Goal: Task Accomplishment & Management: Use online tool/utility

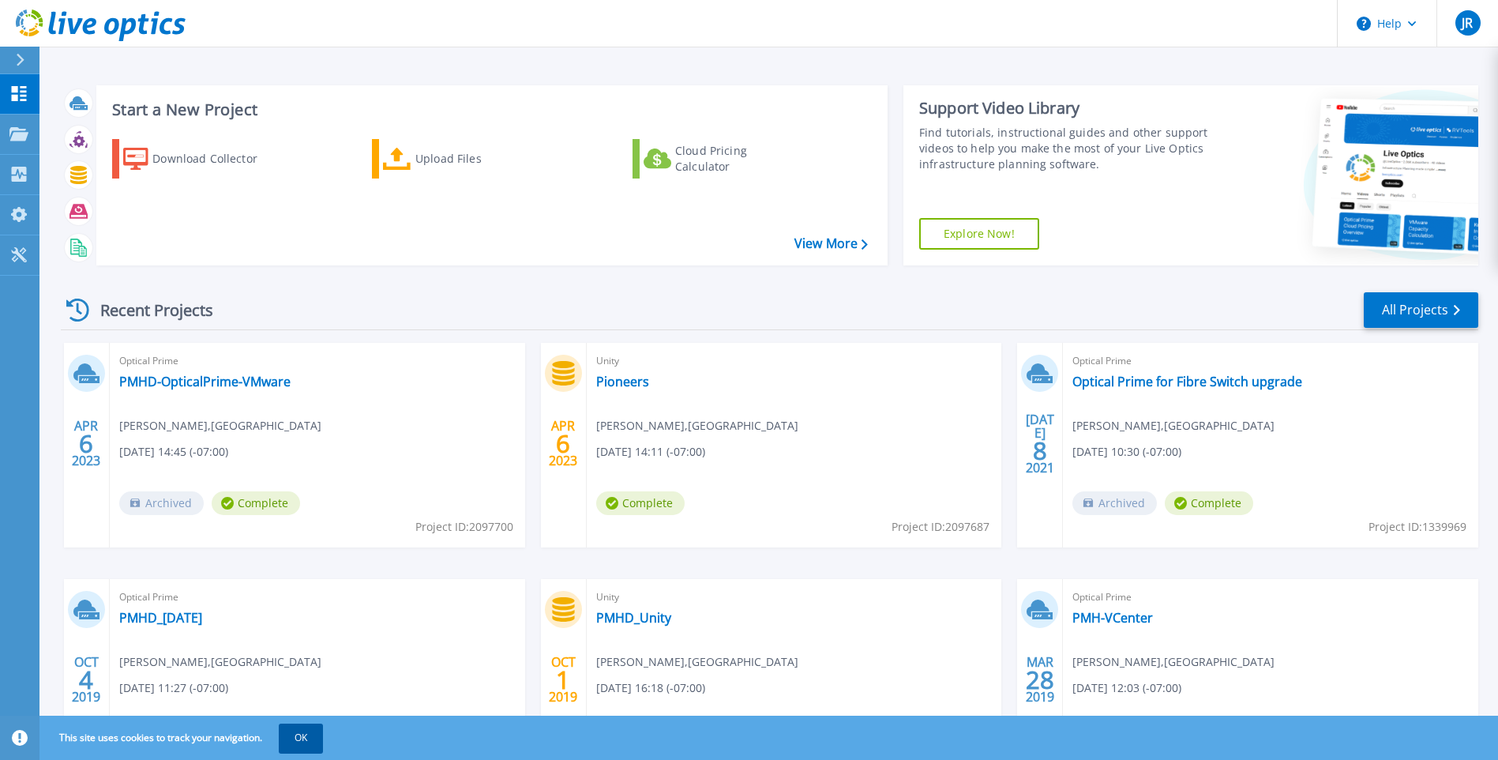
click at [295, 738] on button "OK" at bounding box center [301, 737] width 44 height 28
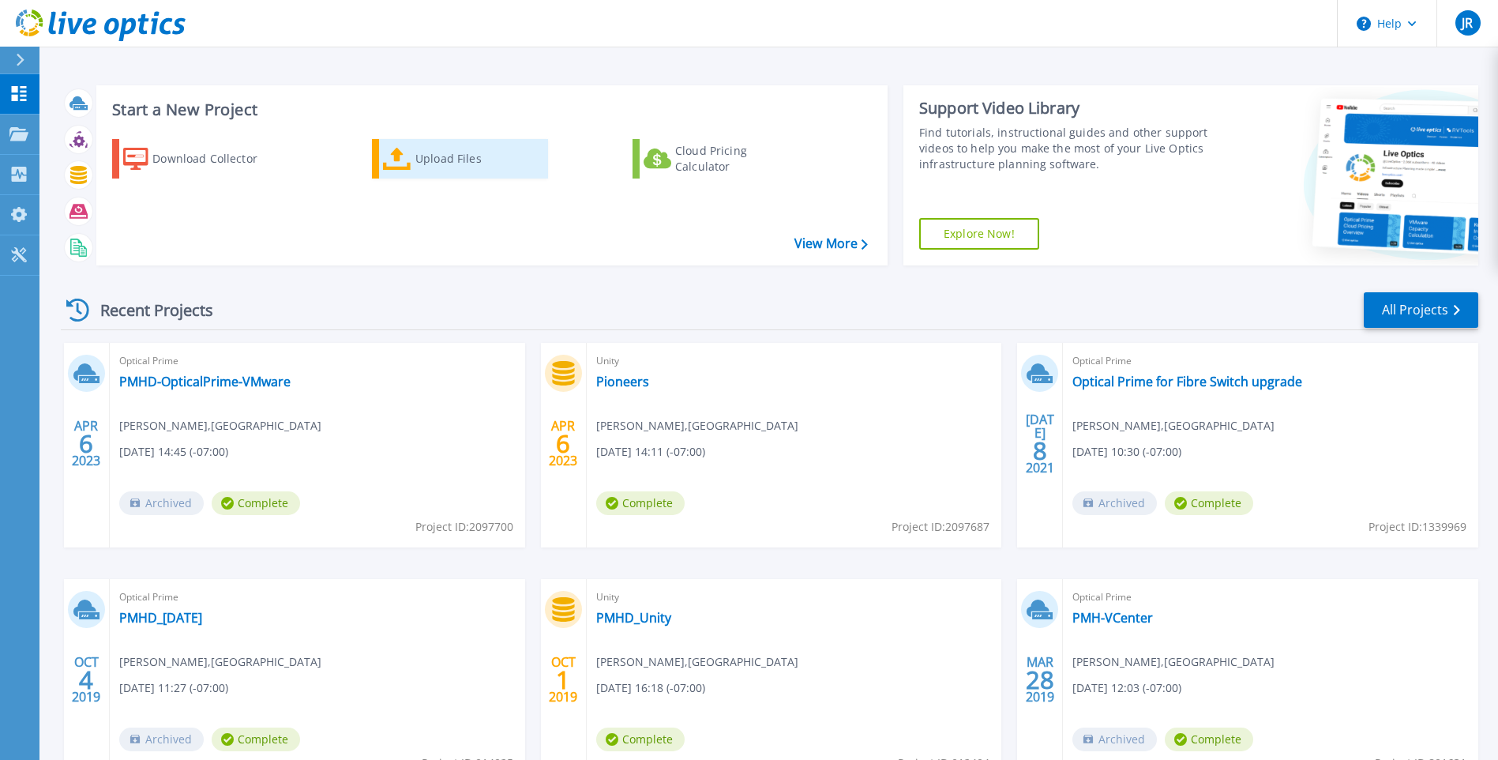
click at [416, 152] on div "Upload Files" at bounding box center [478, 159] width 126 height 32
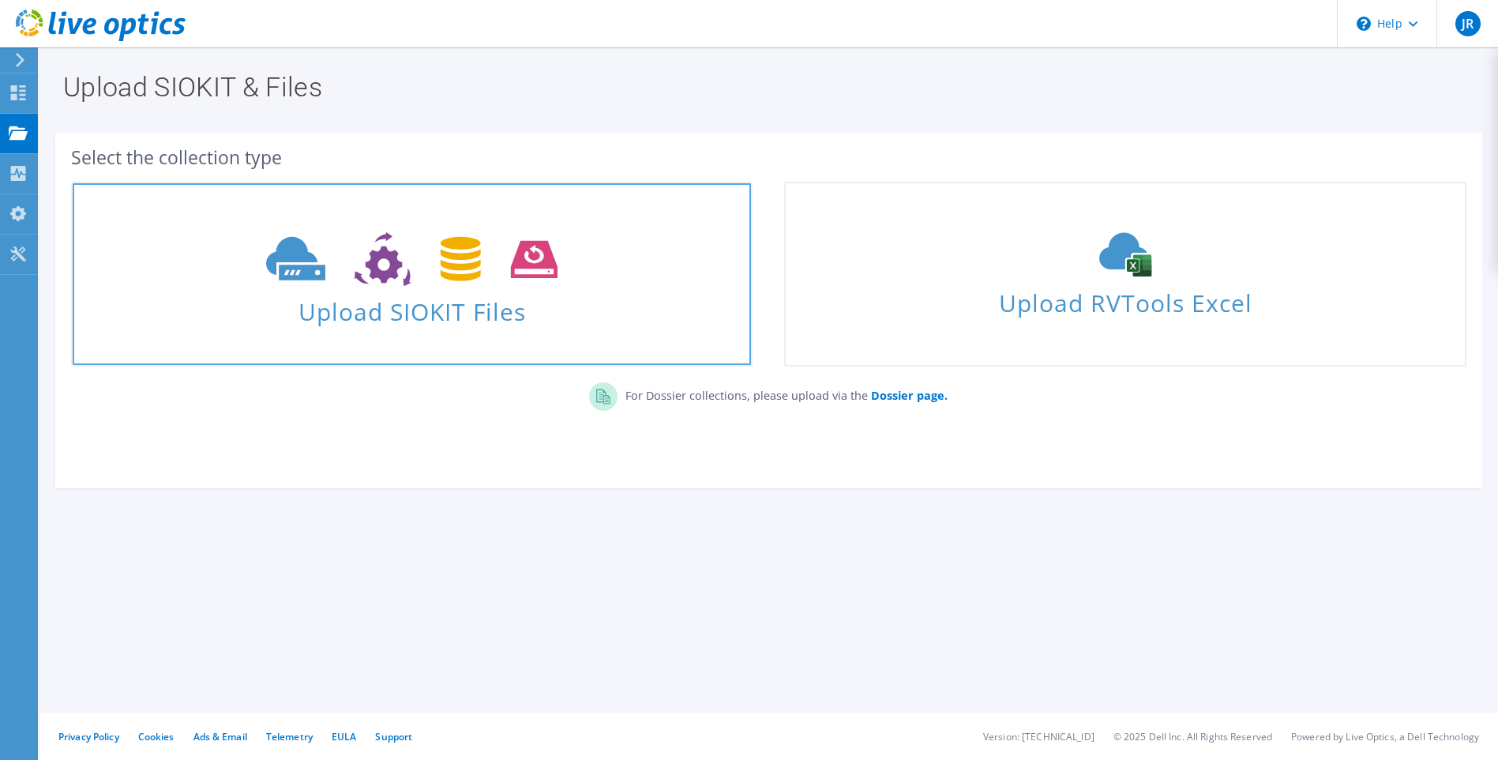
click at [470, 311] on span "Upload SIOKIT Files" at bounding box center [412, 307] width 678 height 34
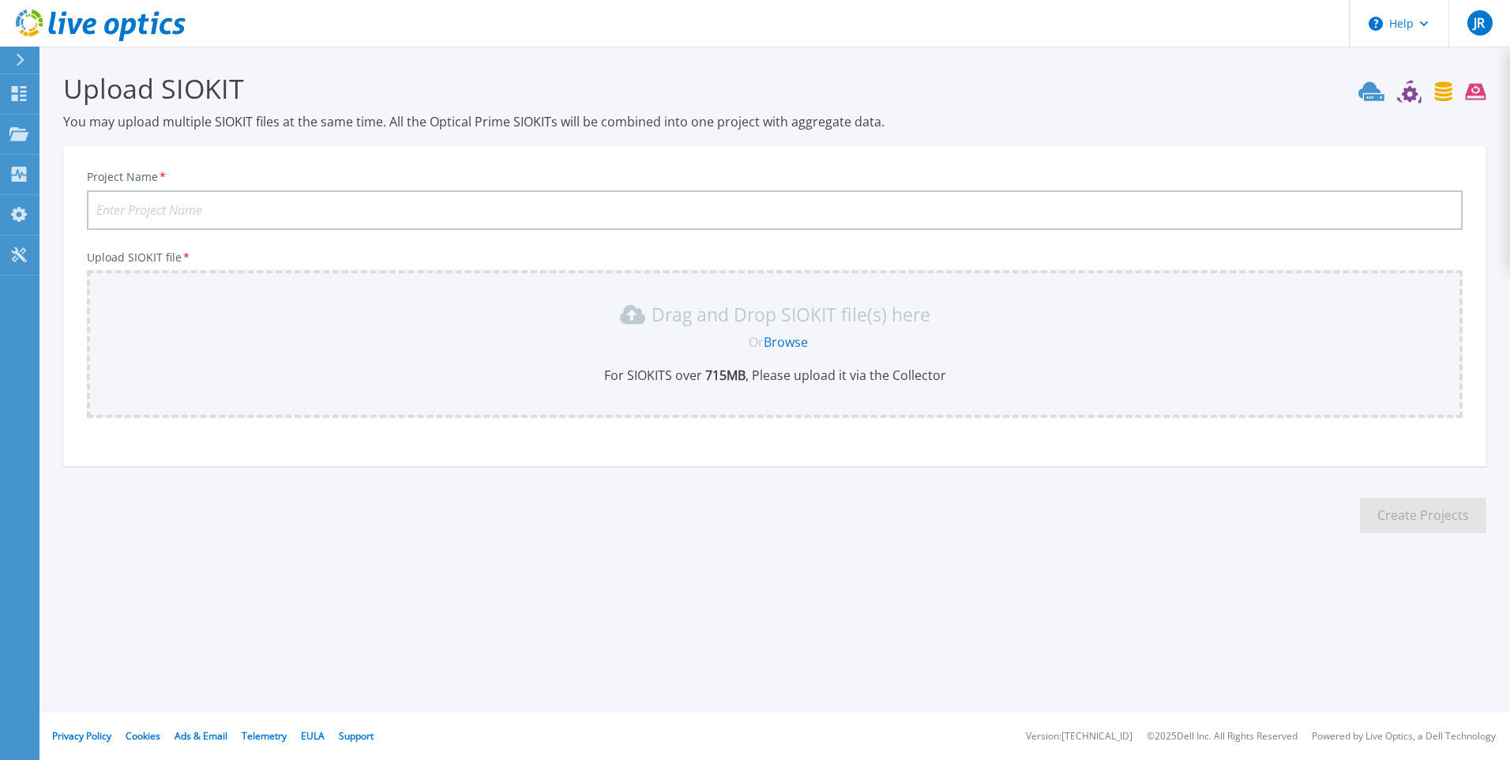
click at [310, 207] on input "Project Name *" at bounding box center [774, 209] width 1375 height 39
type input "OpticalPrime-CDW"
click at [808, 346] on link "Browse" at bounding box center [786, 341] width 44 height 17
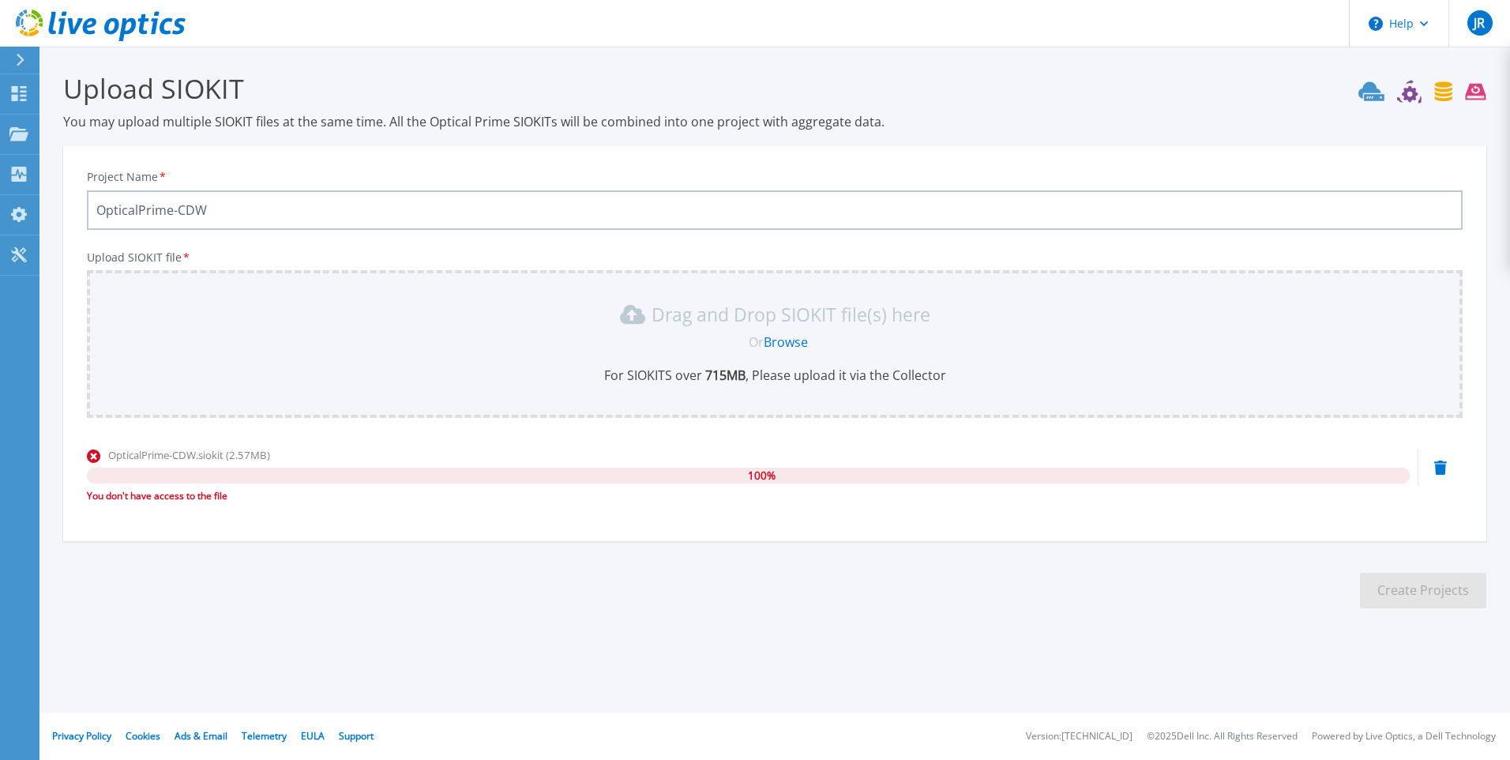
click at [1446, 470] on icon at bounding box center [1440, 467] width 13 height 14
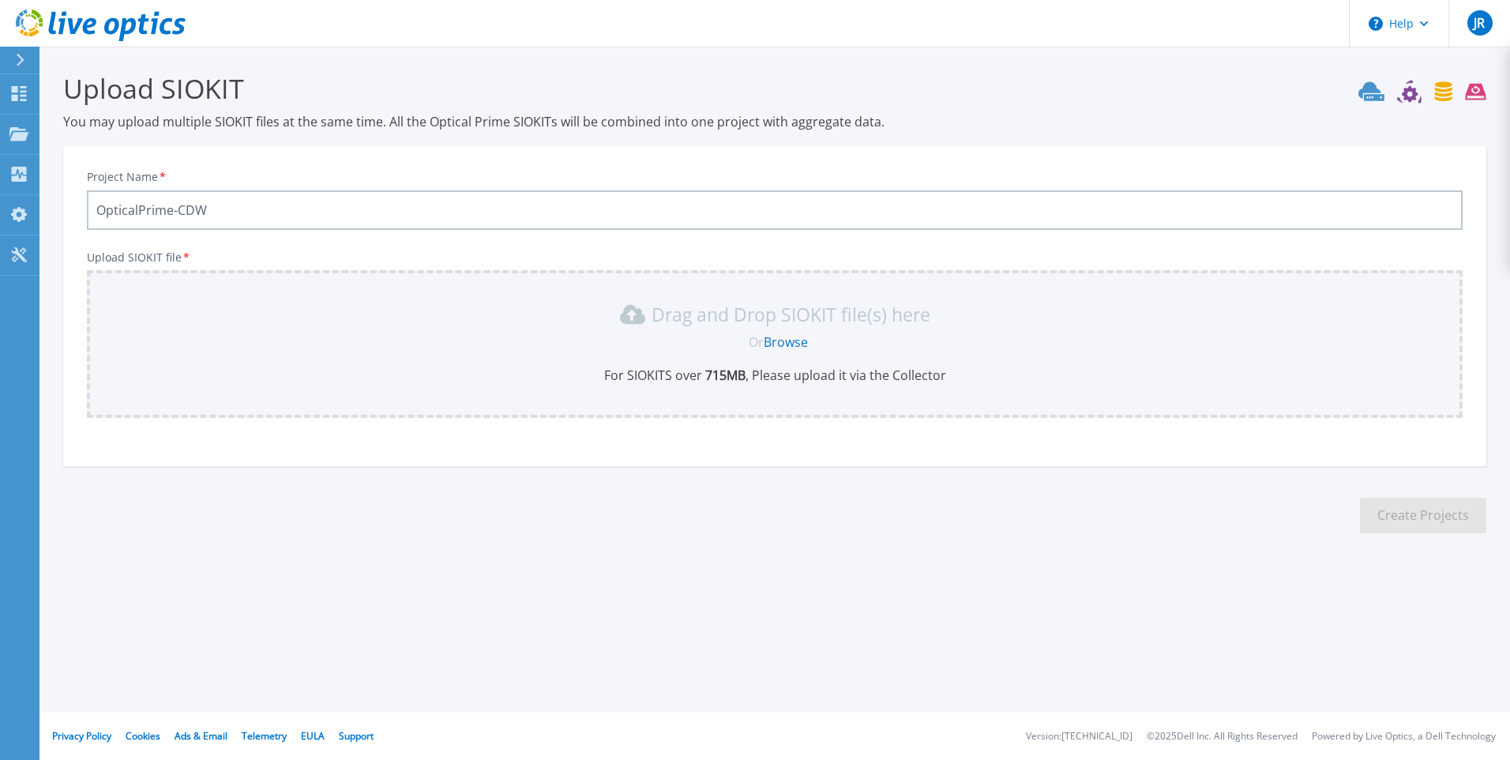
click at [792, 340] on link "Browse" at bounding box center [786, 341] width 44 height 17
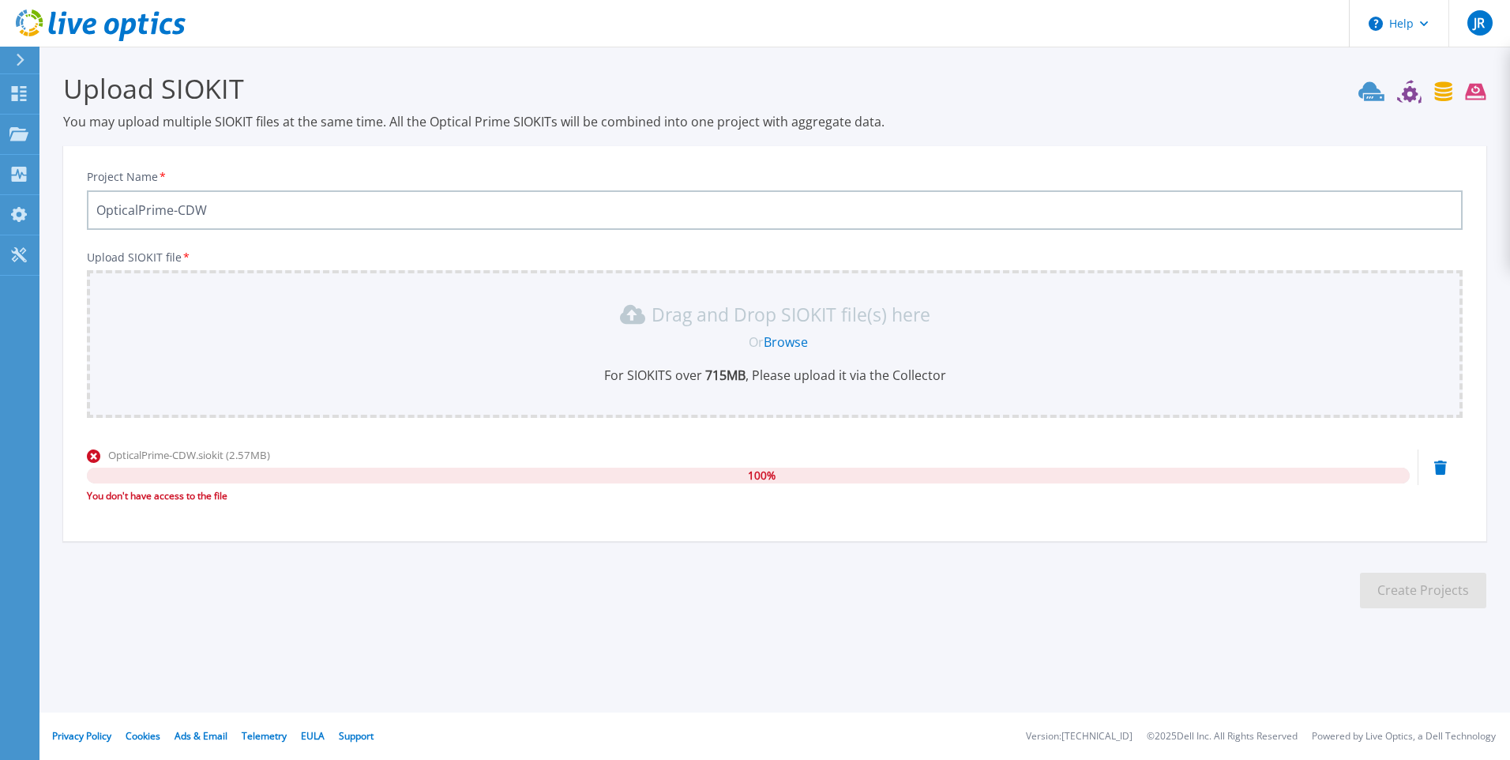
click at [1450, 467] on div "OpticalPrime-CDW.siokit (2.57MB) 100 % You don't have access to the file" at bounding box center [774, 480] width 1375 height 67
click at [1442, 467] on icon at bounding box center [1440, 467] width 13 height 14
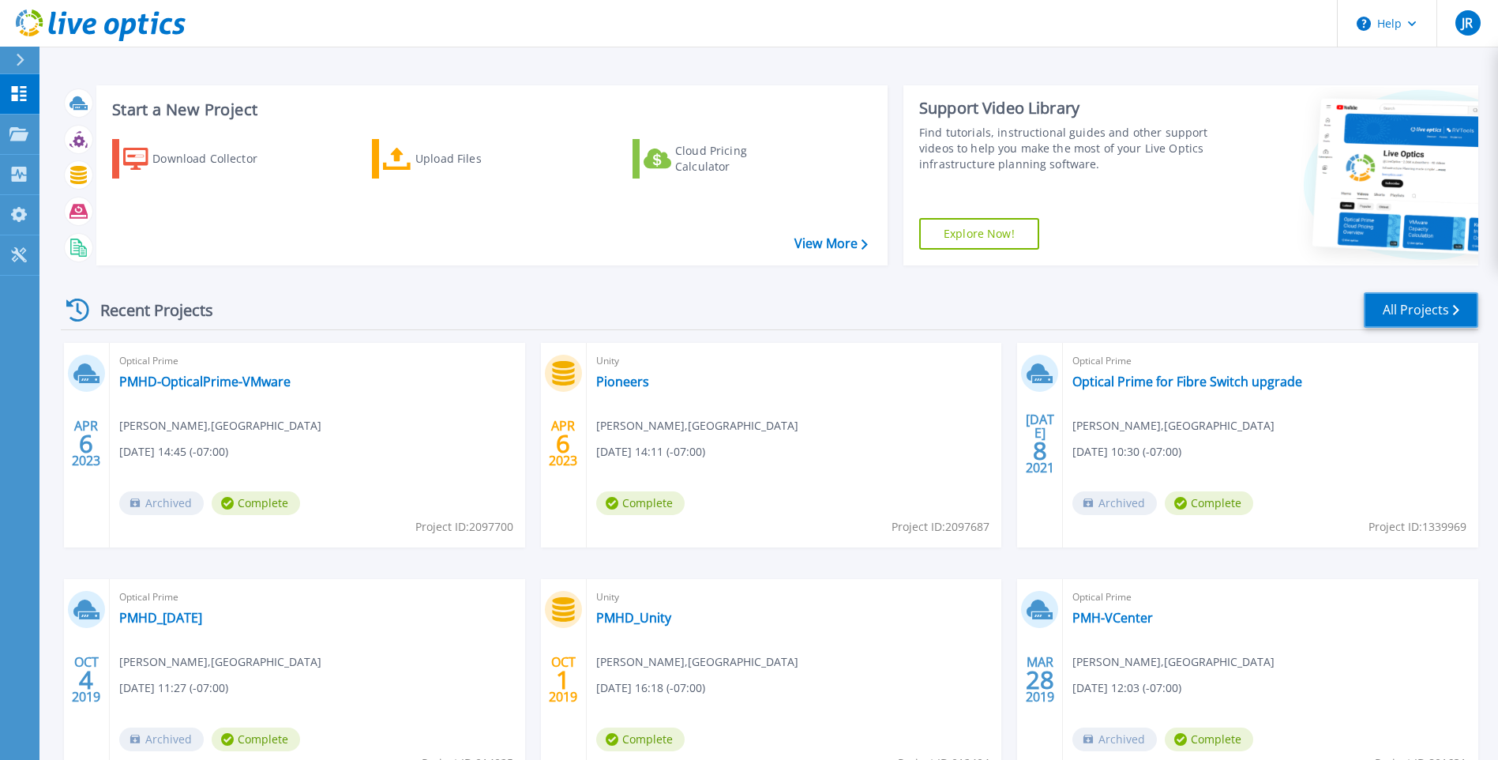
click at [1383, 304] on link "All Projects" at bounding box center [1421, 310] width 114 height 36
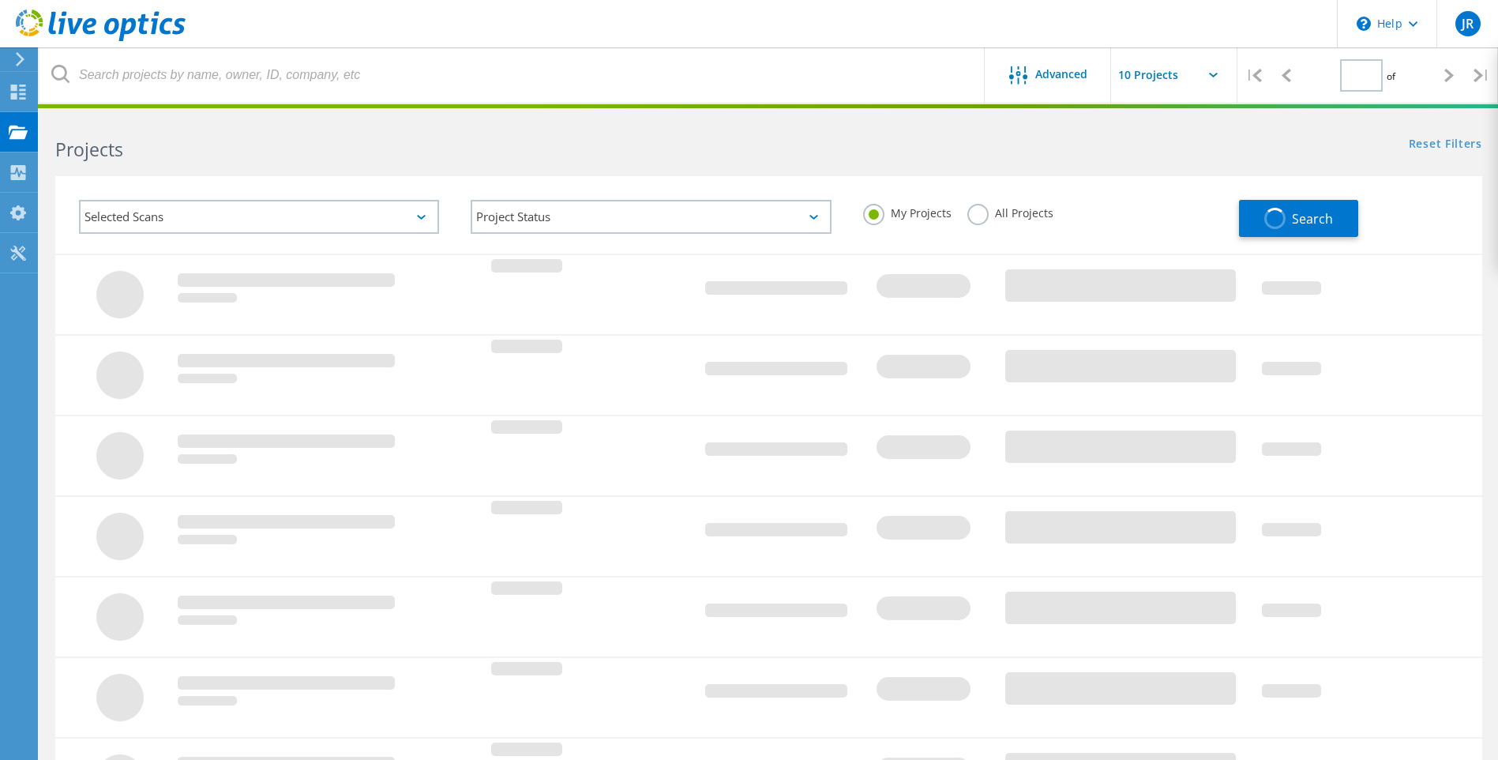
type input "1"
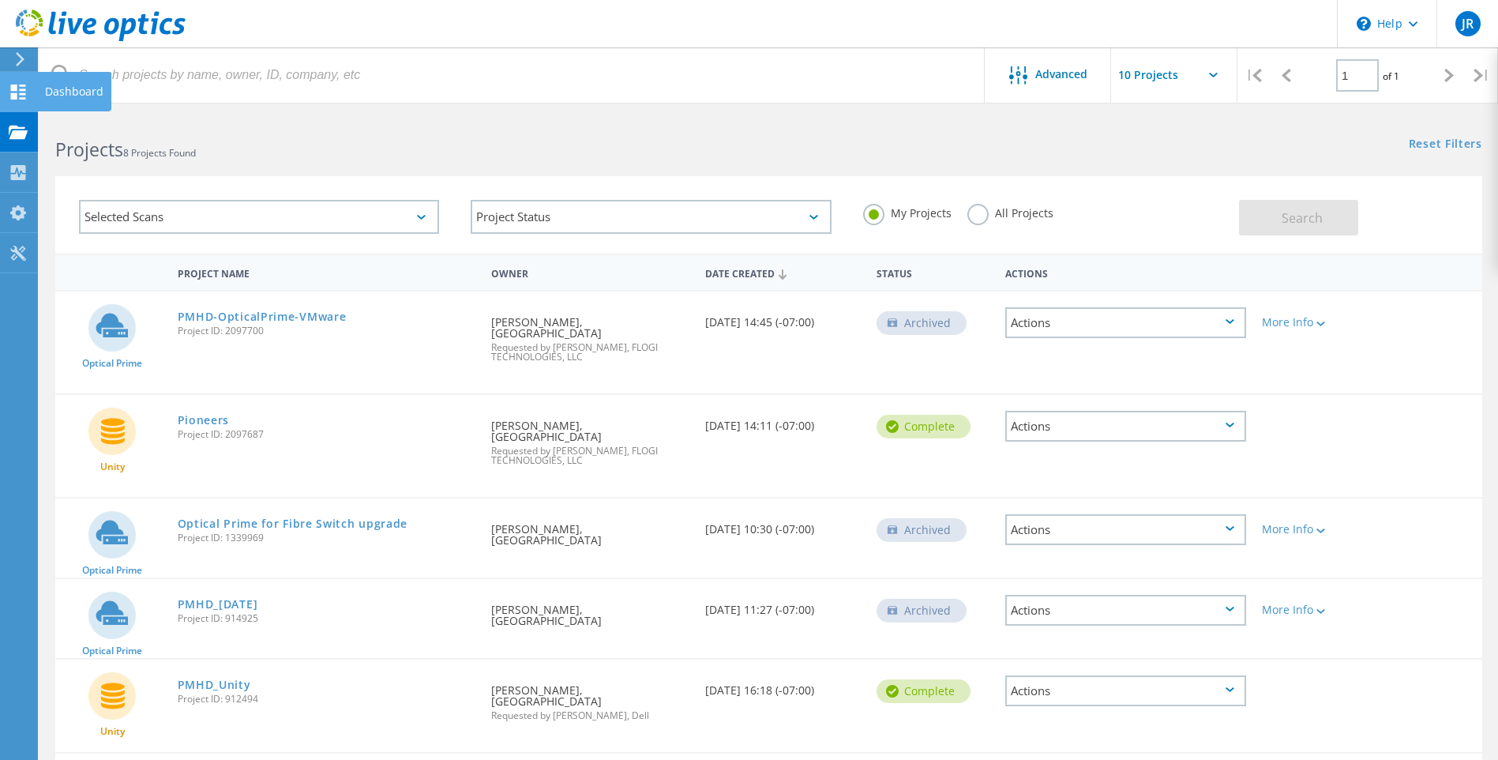
click at [10, 92] on icon at bounding box center [18, 91] width 19 height 15
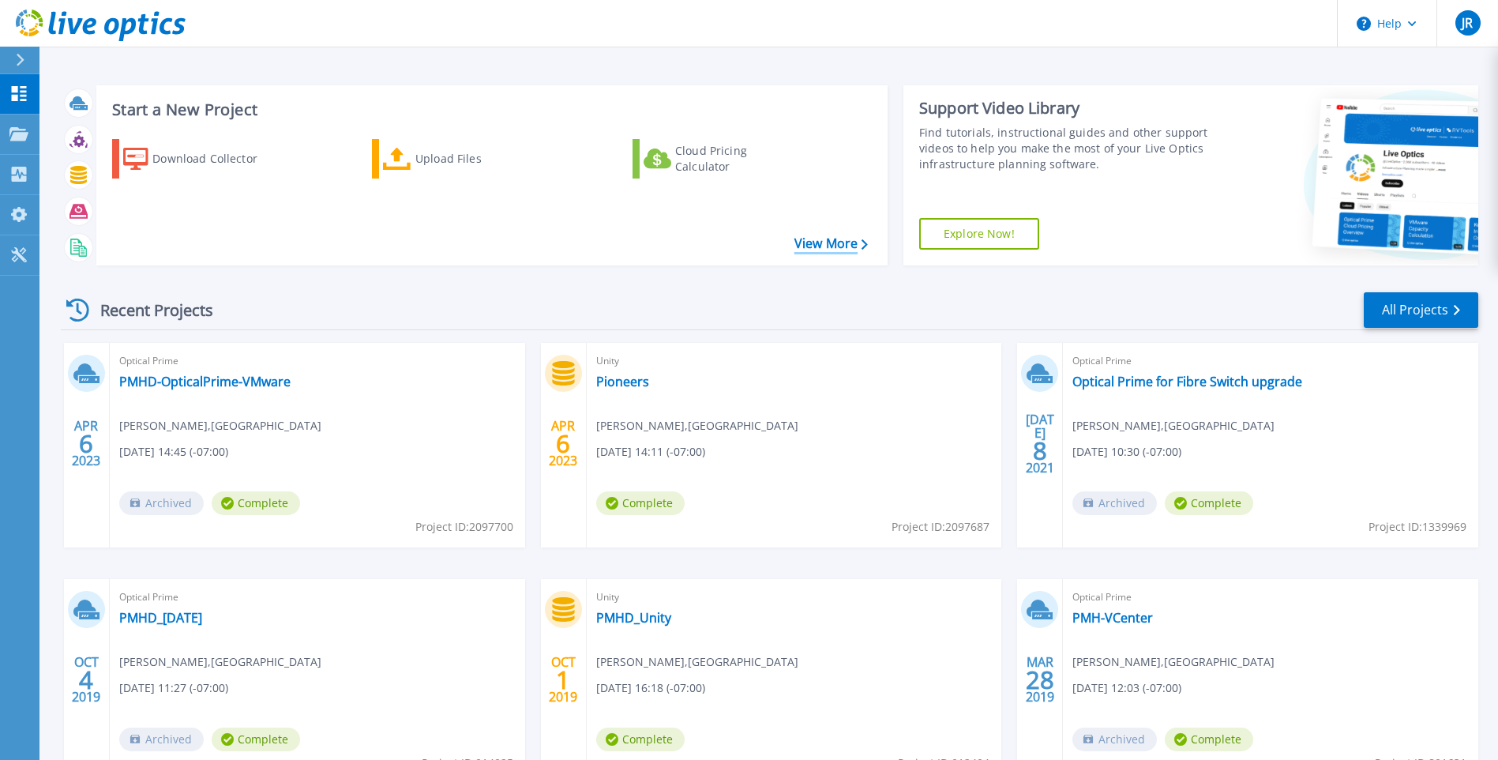
click at [813, 245] on link "View More" at bounding box center [830, 243] width 73 height 15
click at [51, 134] on p "Projects" at bounding box center [62, 134] width 42 height 41
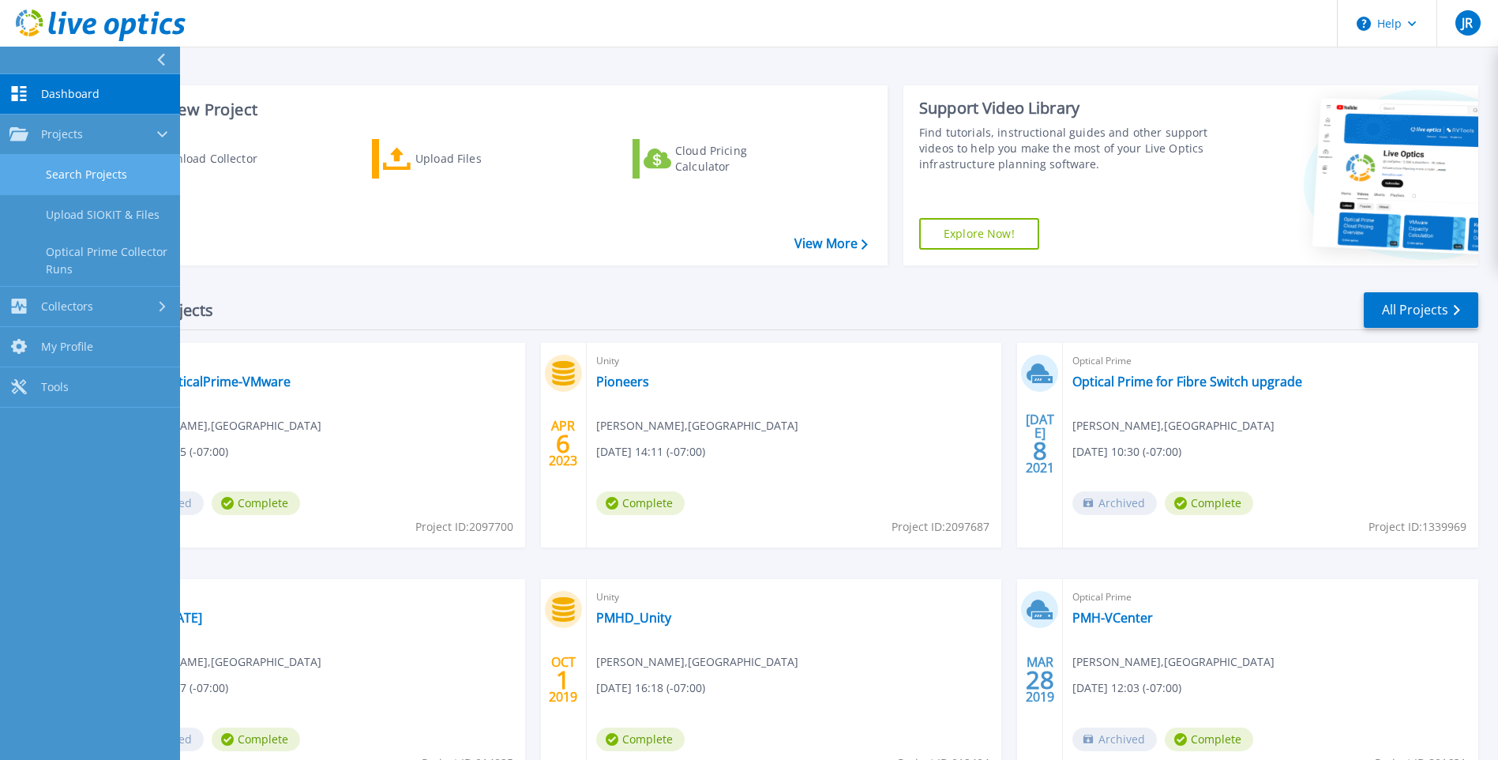
click at [79, 170] on link "Search Projects" at bounding box center [90, 175] width 180 height 40
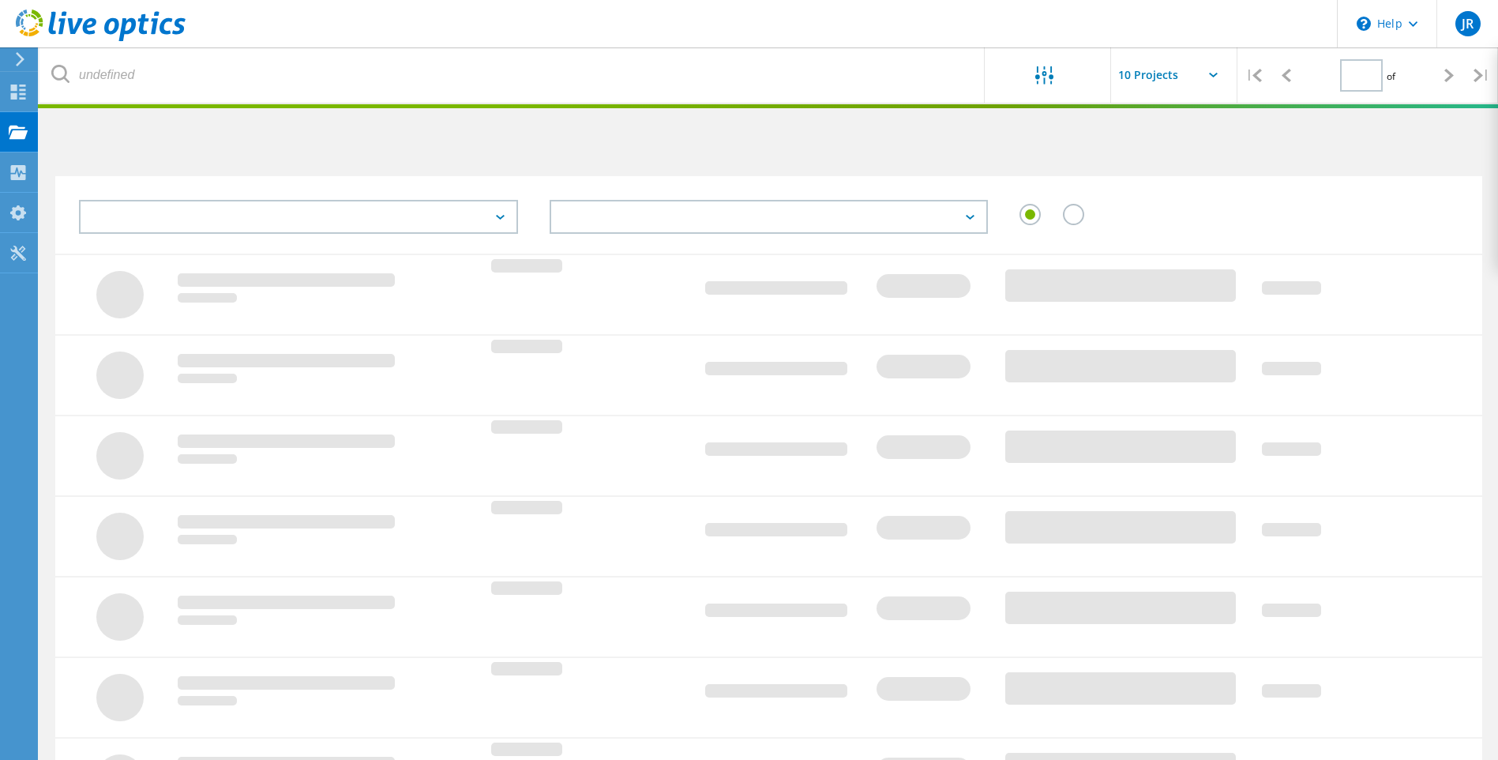
type input "1"
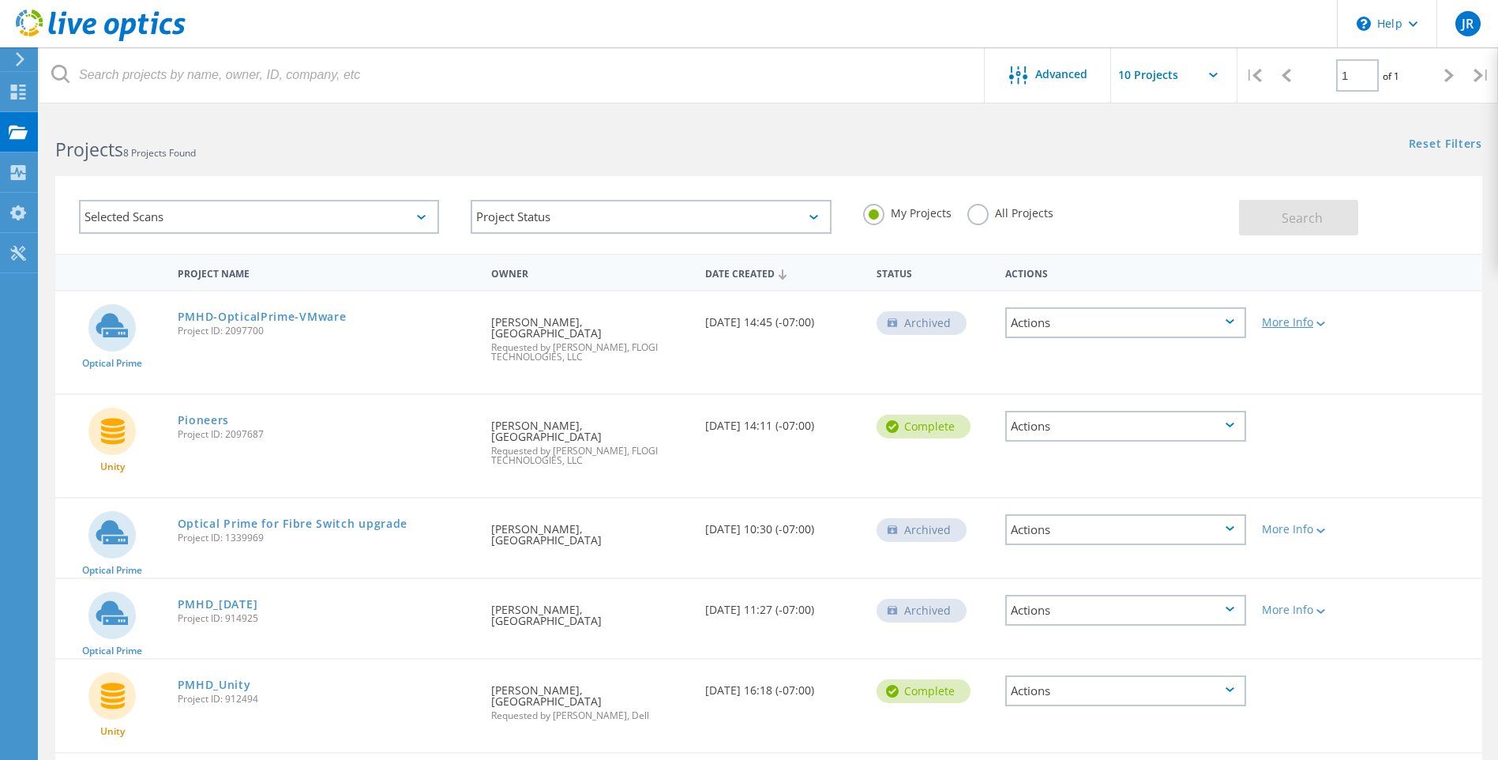
click at [1298, 321] on div "More Info" at bounding box center [1311, 322] width 99 height 11
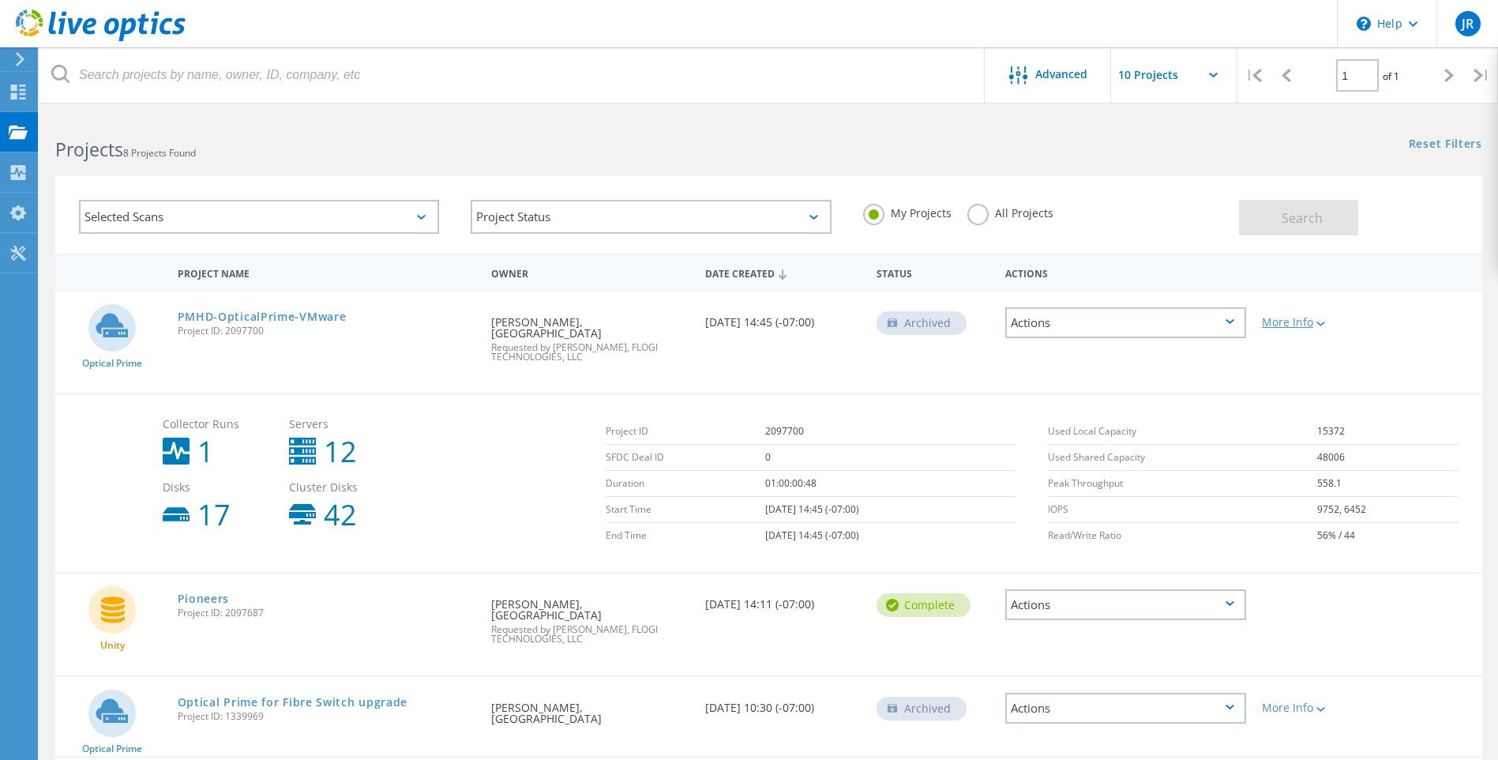
click at [1298, 321] on div "More Info" at bounding box center [1311, 322] width 99 height 11
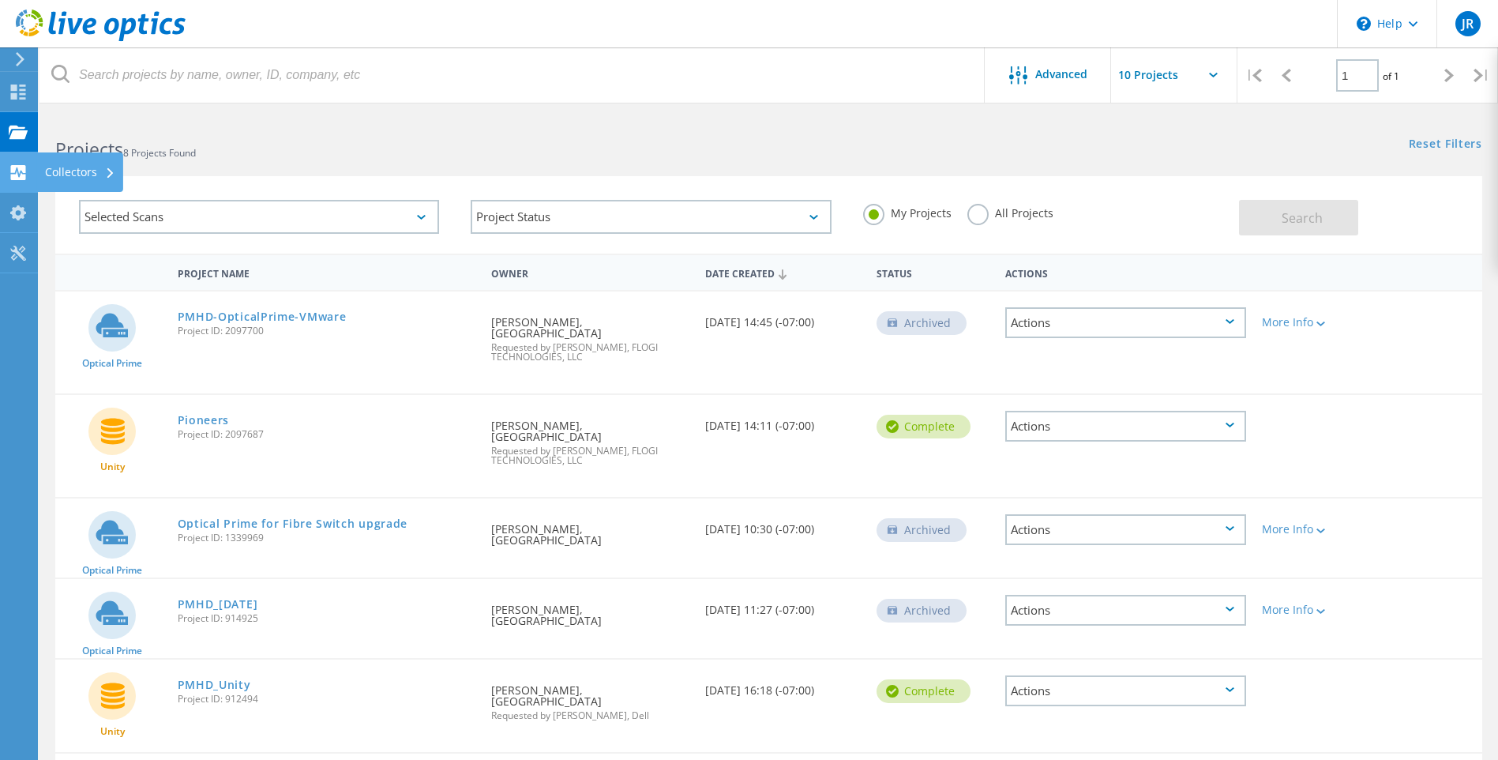
click at [24, 168] on use at bounding box center [18, 172] width 15 height 15
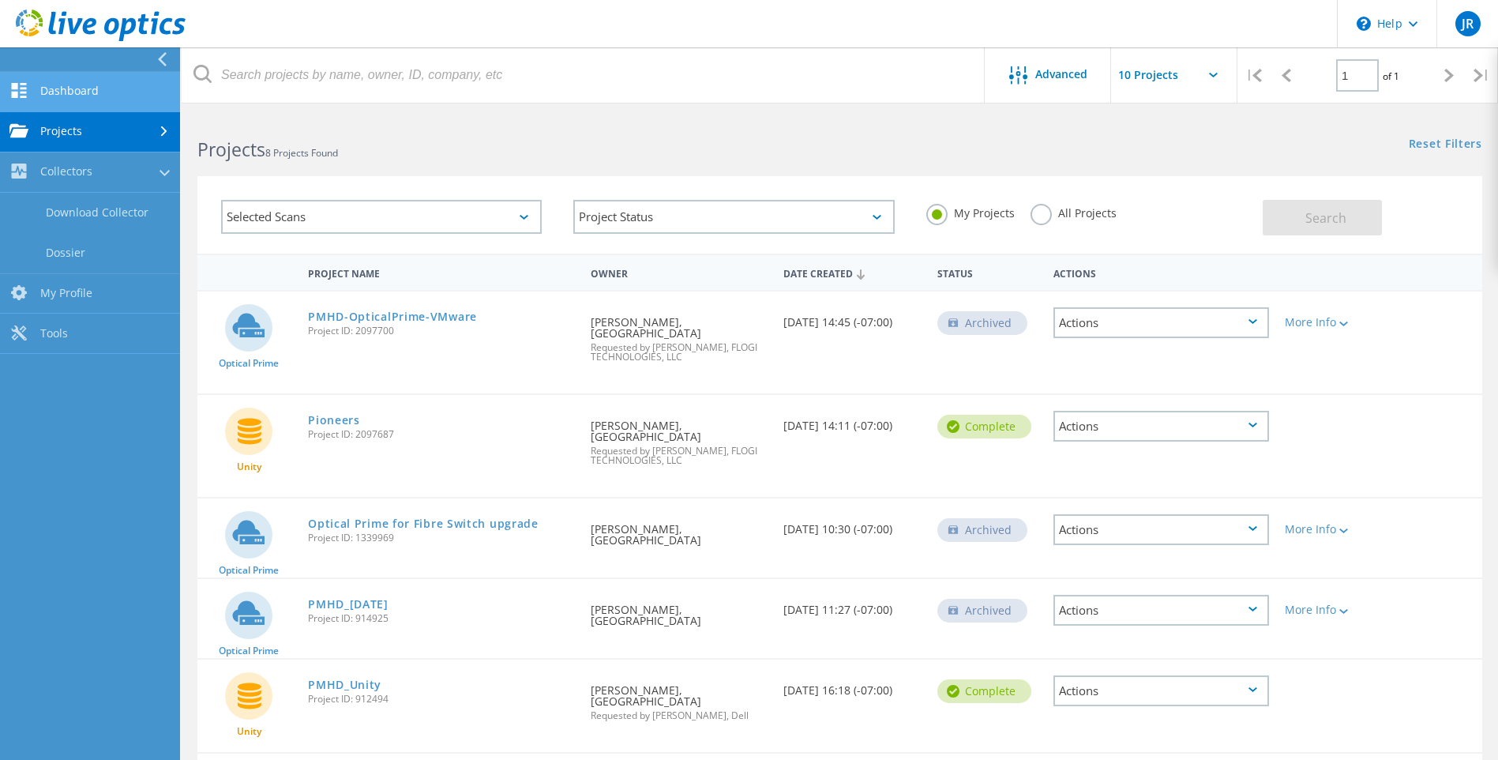
click at [67, 87] on link "Dashboard" at bounding box center [90, 92] width 180 height 40
